Goal: Communication & Community: Answer question/provide support

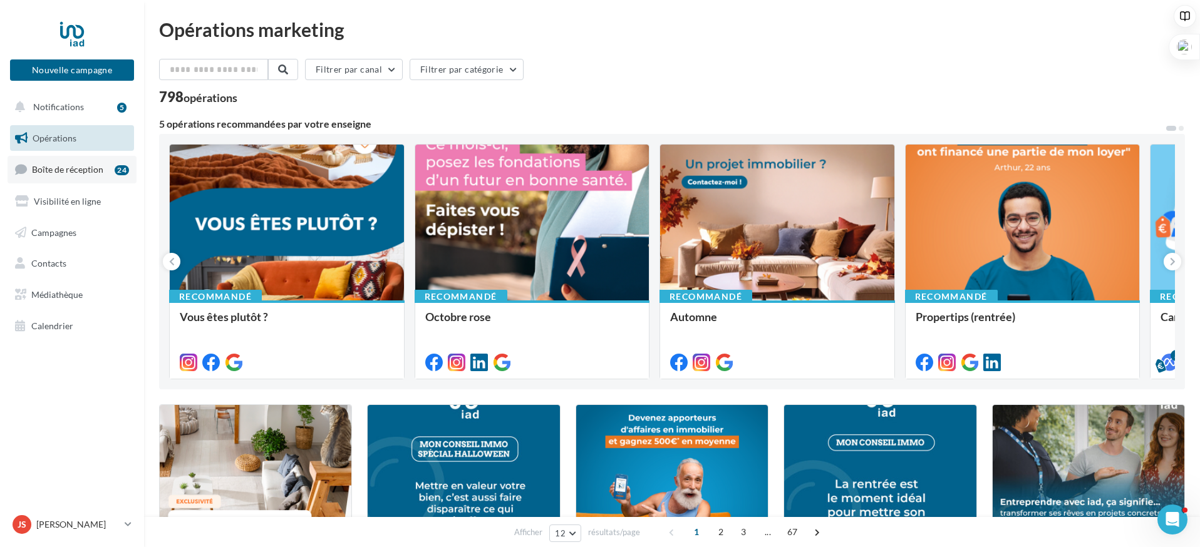
click at [105, 170] on link "Boîte de réception 24" at bounding box center [72, 169] width 129 height 27
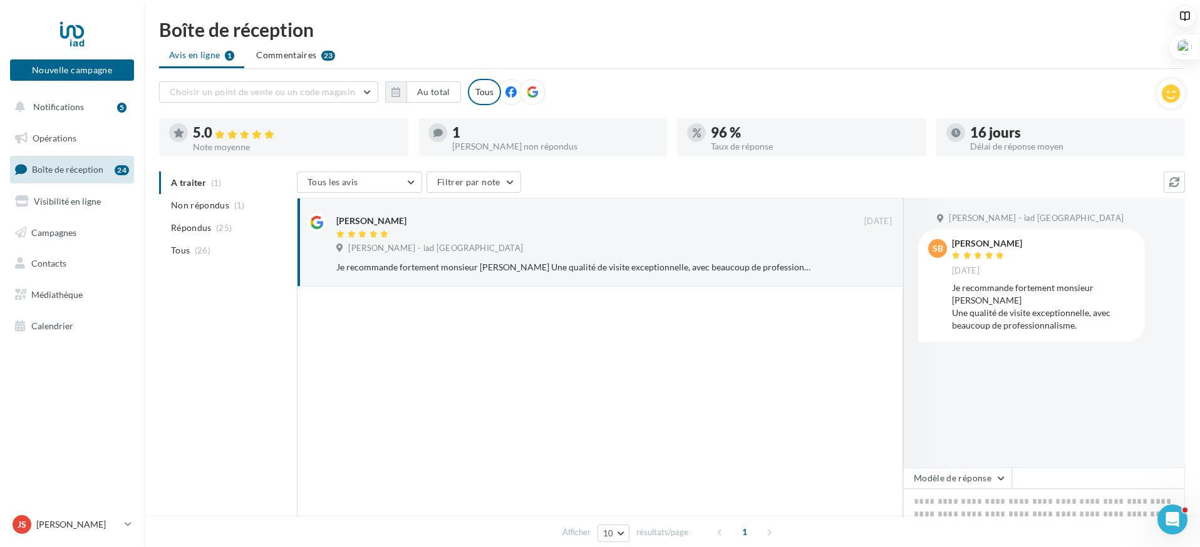
click at [443, 130] on div at bounding box center [437, 132] width 19 height 19
click at [575, 243] on div "Julien SIEGFRIED - iad France" at bounding box center [613, 250] width 555 height 14
click at [353, 221] on div "slim boukhris" at bounding box center [371, 221] width 70 height 13
click at [998, 476] on button "Modèle de réponse" at bounding box center [957, 478] width 109 height 21
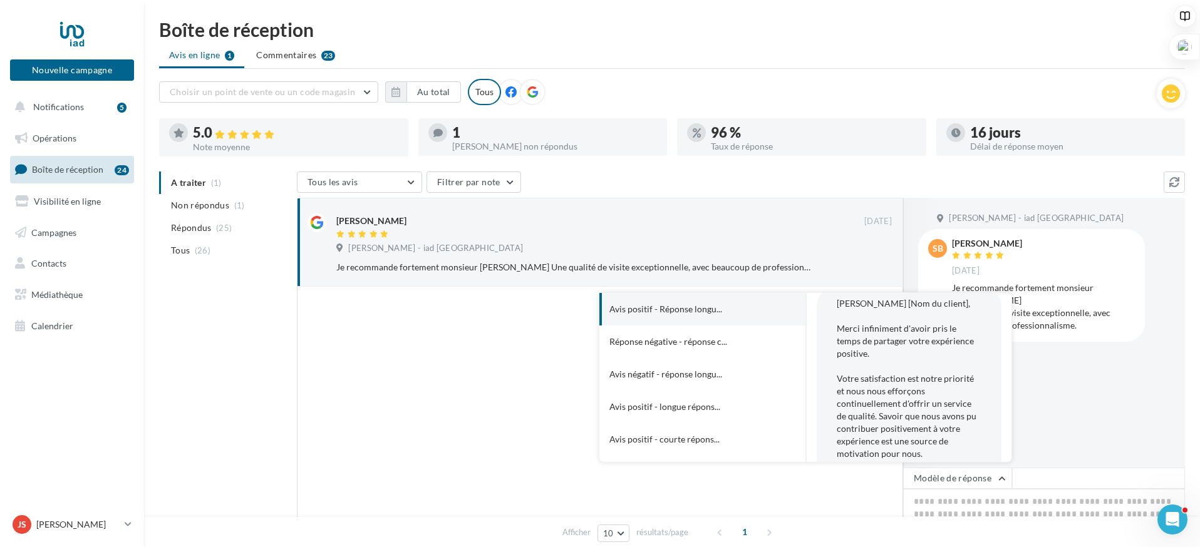
scroll to position [20, 0]
click at [935, 362] on span "Cher [Nom du client], Merci infiniment d'avoir pris le temps de partager votre …" at bounding box center [909, 493] width 145 height 399
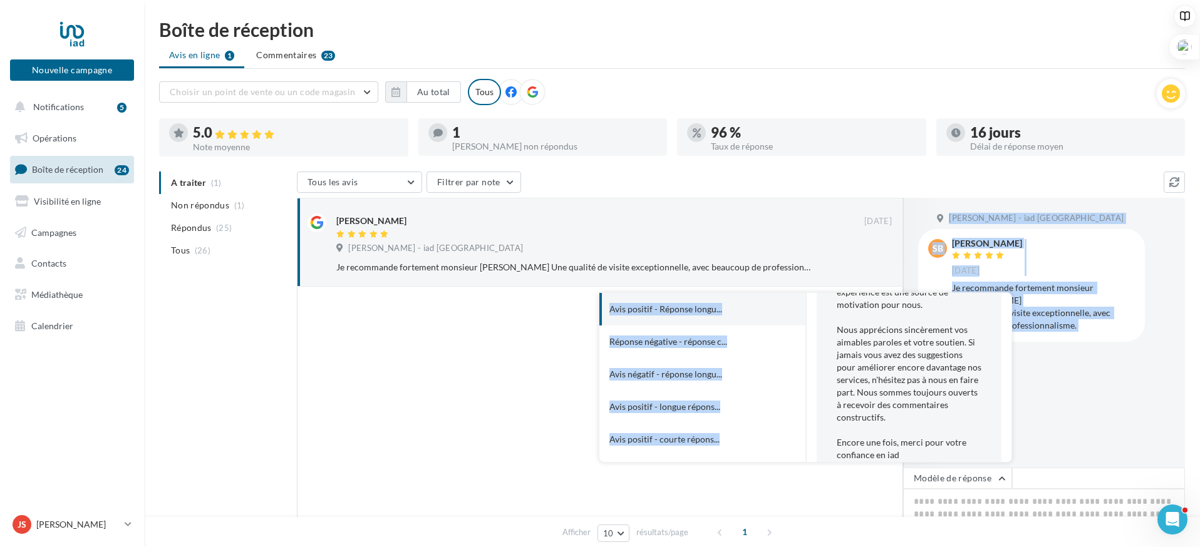
scroll to position [234, 0]
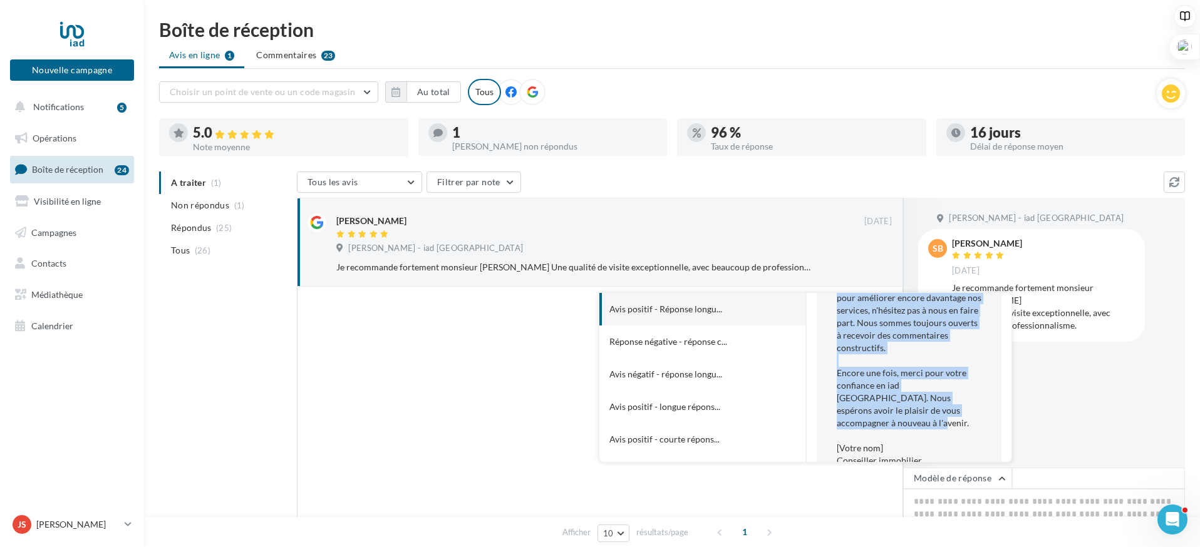
drag, startPoint x: 837, startPoint y: 318, endPoint x: 928, endPoint y: 408, distance: 128.4
click at [928, 408] on div "Cher [Nom du client], Merci infiniment d'avoir pris le temps de partager votre …" at bounding box center [909, 279] width 185 height 421
copy span "Cher [Nom du client], Merci infiniment d'avoir pris le temps de partager votre …"
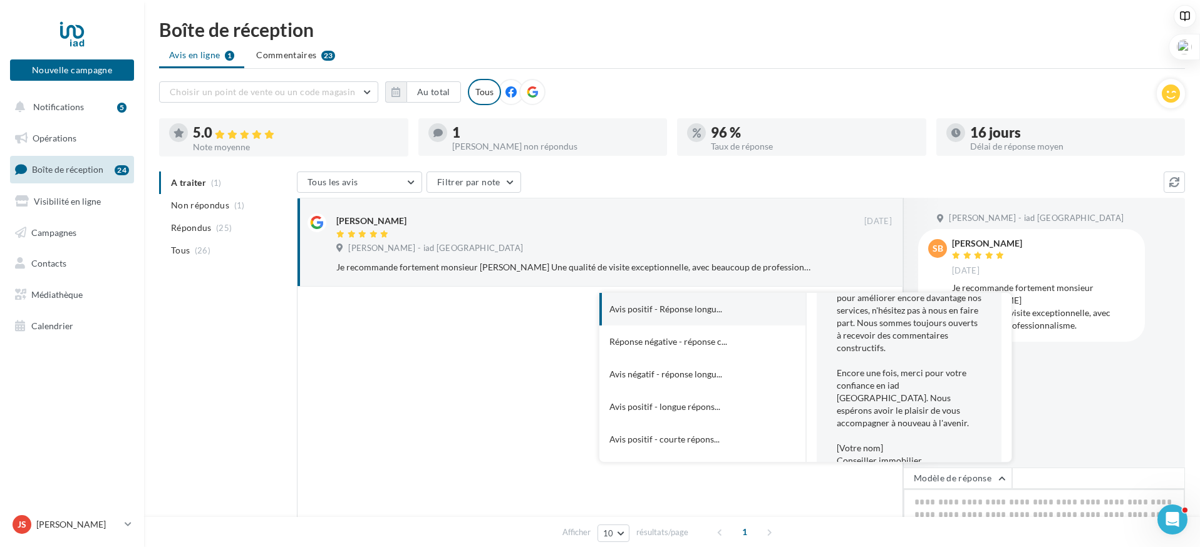
click at [1056, 504] on textarea at bounding box center [1044, 528] width 282 height 78
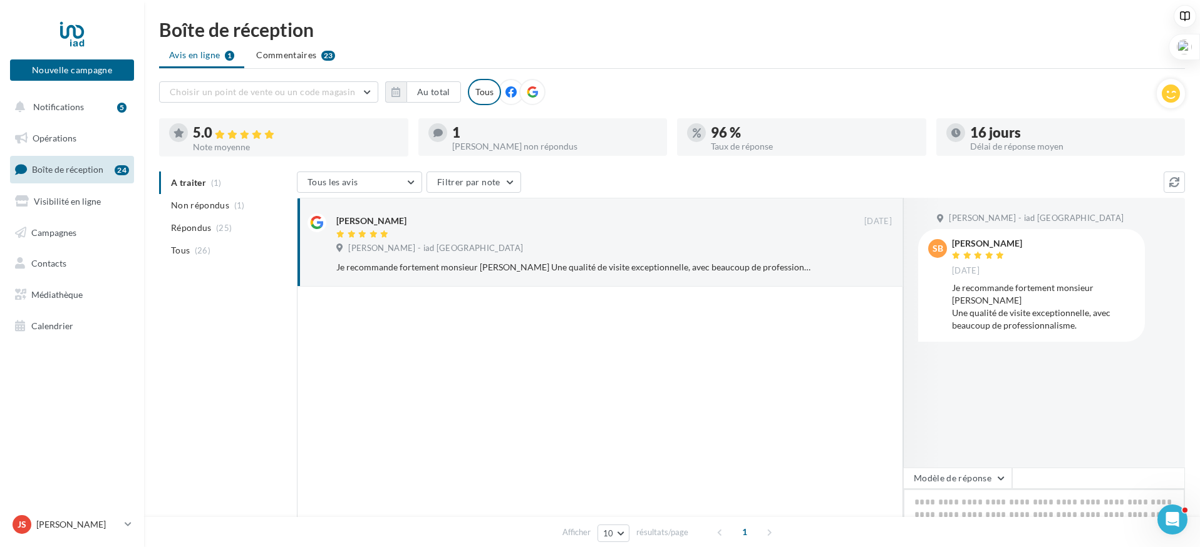
paste textarea "**********"
type textarea "**********"
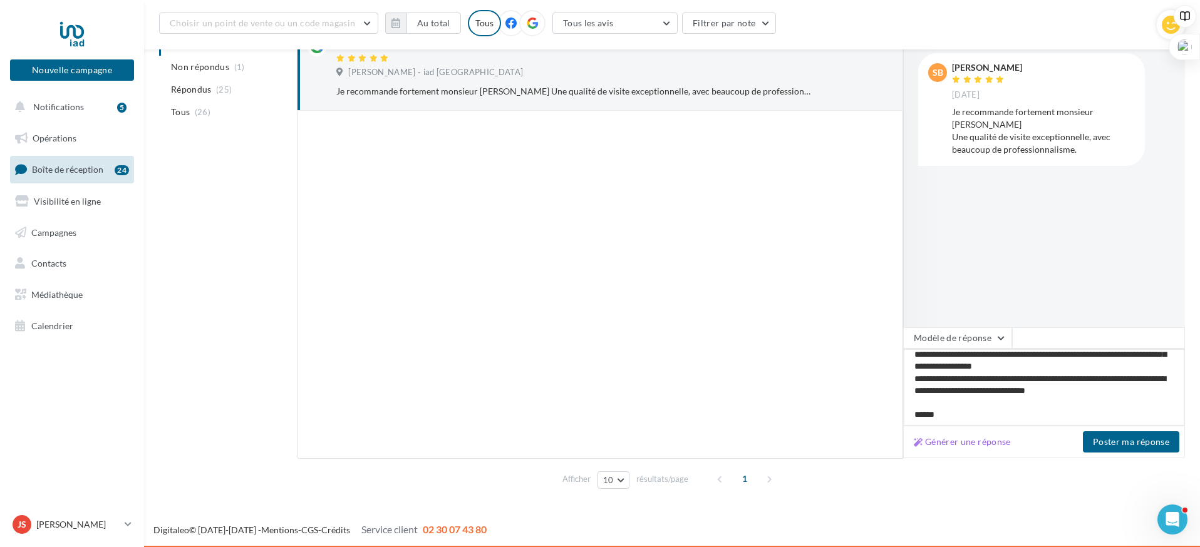
scroll to position [43, 0]
type textarea "**********"
click at [1120, 442] on button "Poster ma réponse" at bounding box center [1131, 441] width 96 height 21
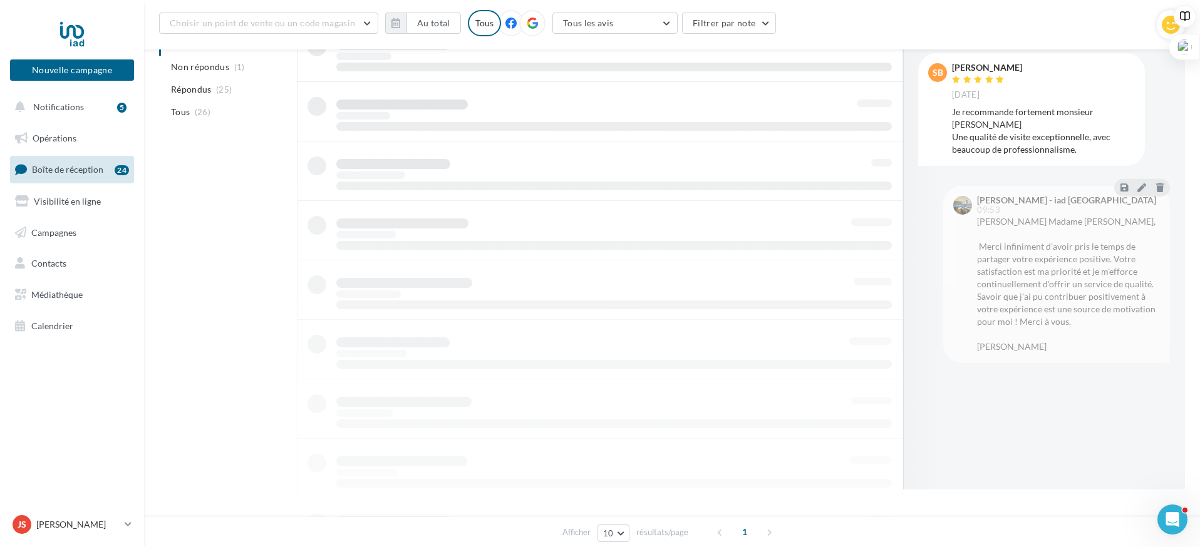
scroll to position [20, 0]
